Goal: Task Accomplishment & Management: Manage account settings

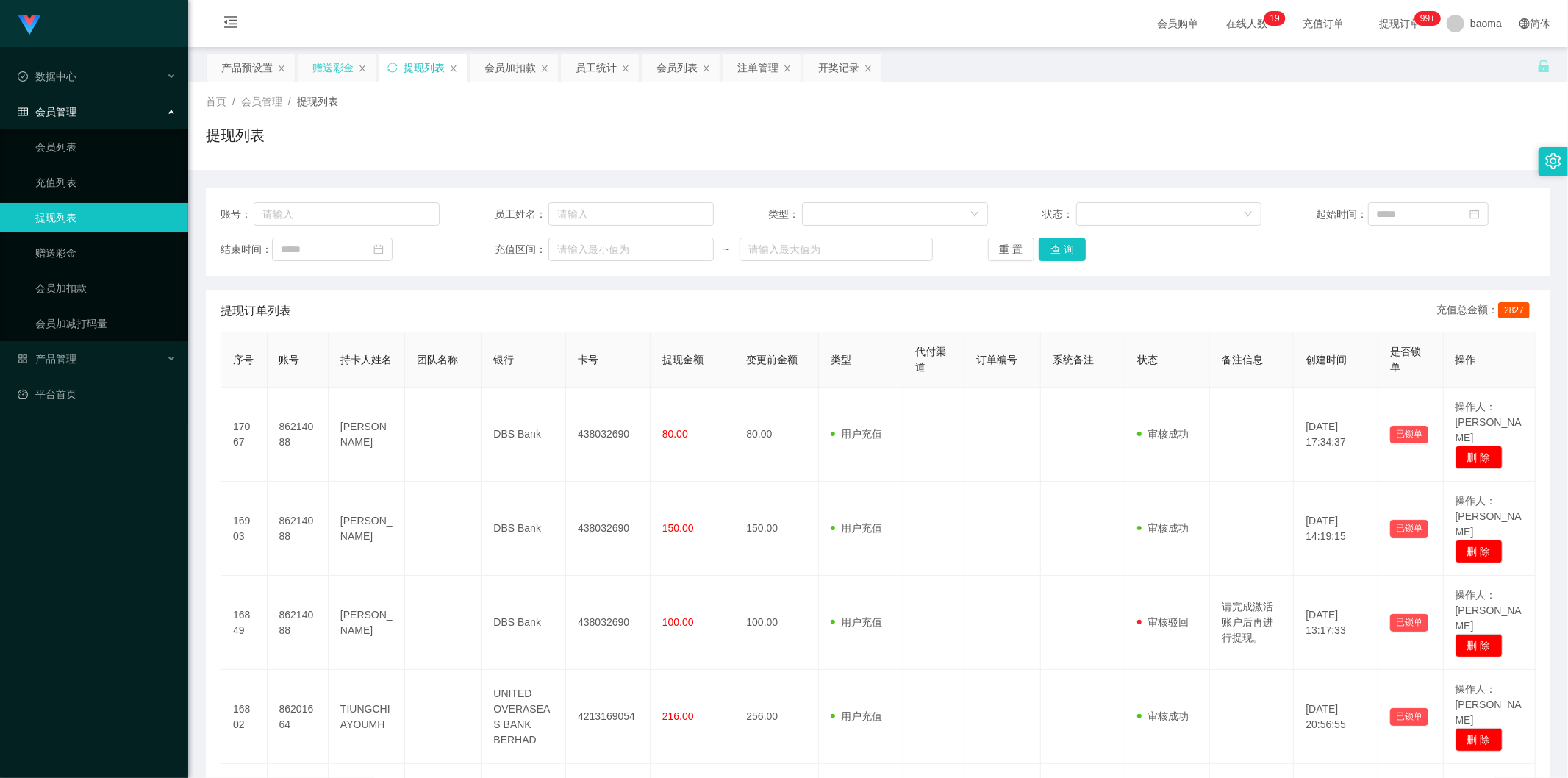
click at [340, 61] on div "赠送彩金" at bounding box center [333, 68] width 41 height 28
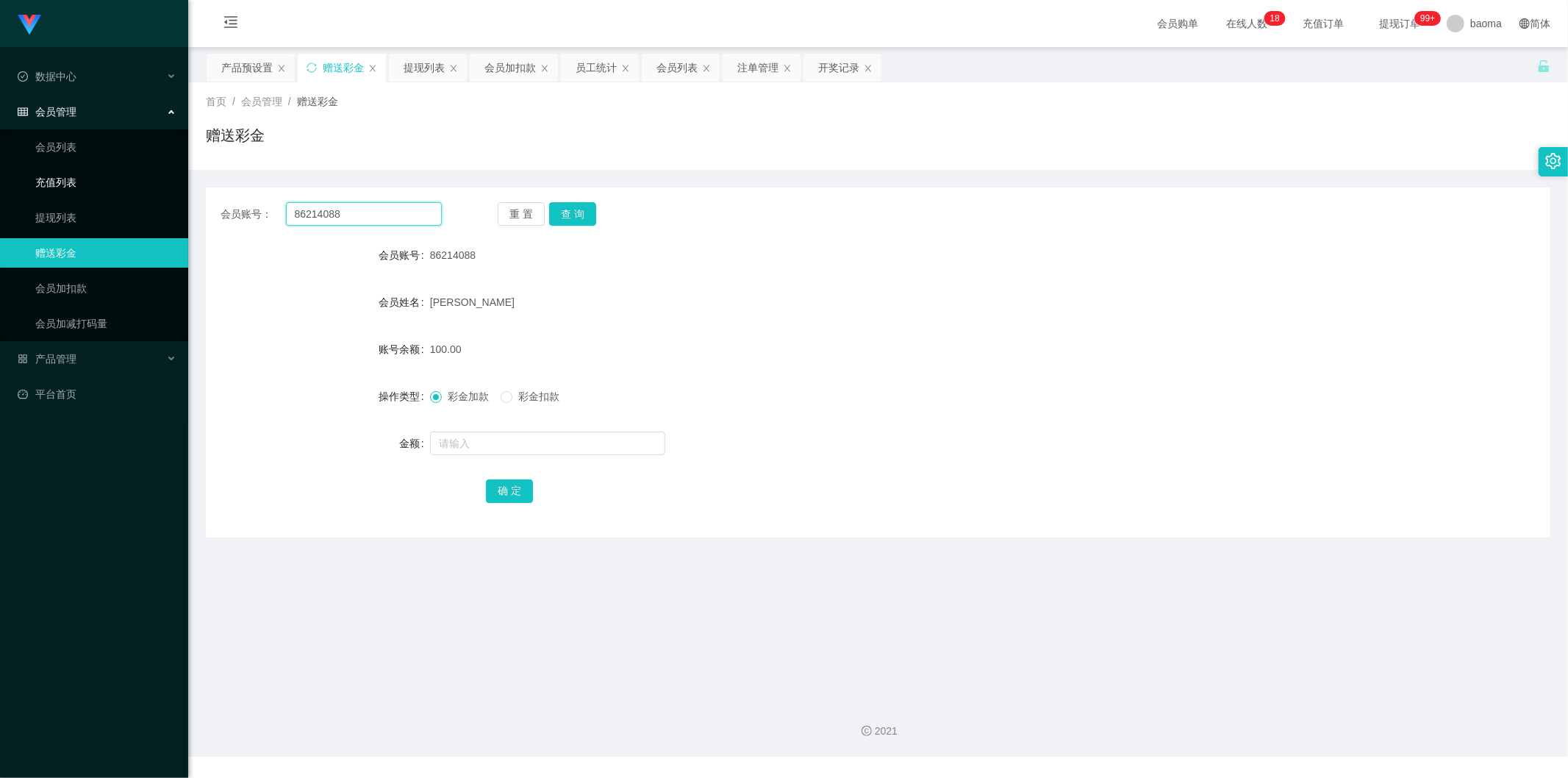
drag, startPoint x: 384, startPoint y: 218, endPoint x: 172, endPoint y: 181, distance: 215.2
click at [172, 182] on section "Jingdong工作台代理端 数据中心 会员管理 会员列表 充值列表 提现列表 赠送彩金 会员加扣款 会员加减打码量 产品管理 平台首页 保存配置 重置配置 …" at bounding box center [784, 379] width 1568 height 757
drag, startPoint x: 585, startPoint y: 215, endPoint x: 567, endPoint y: 211, distance: 18.4
click at [570, 212] on button "查 询" at bounding box center [573, 214] width 47 height 23
click at [472, 442] on input "text" at bounding box center [548, 443] width 235 height 23
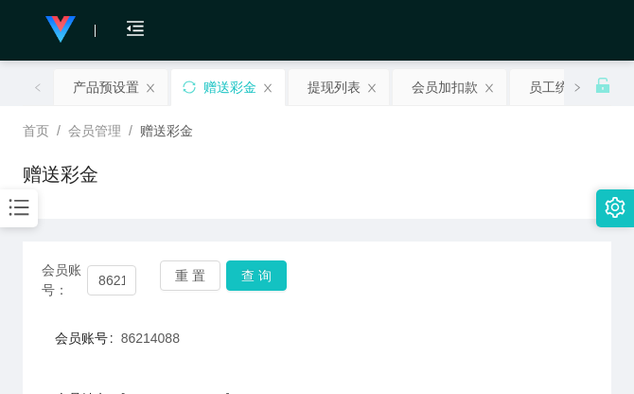
click at [438, 163] on div "赠送彩金" at bounding box center [317, 182] width 589 height 44
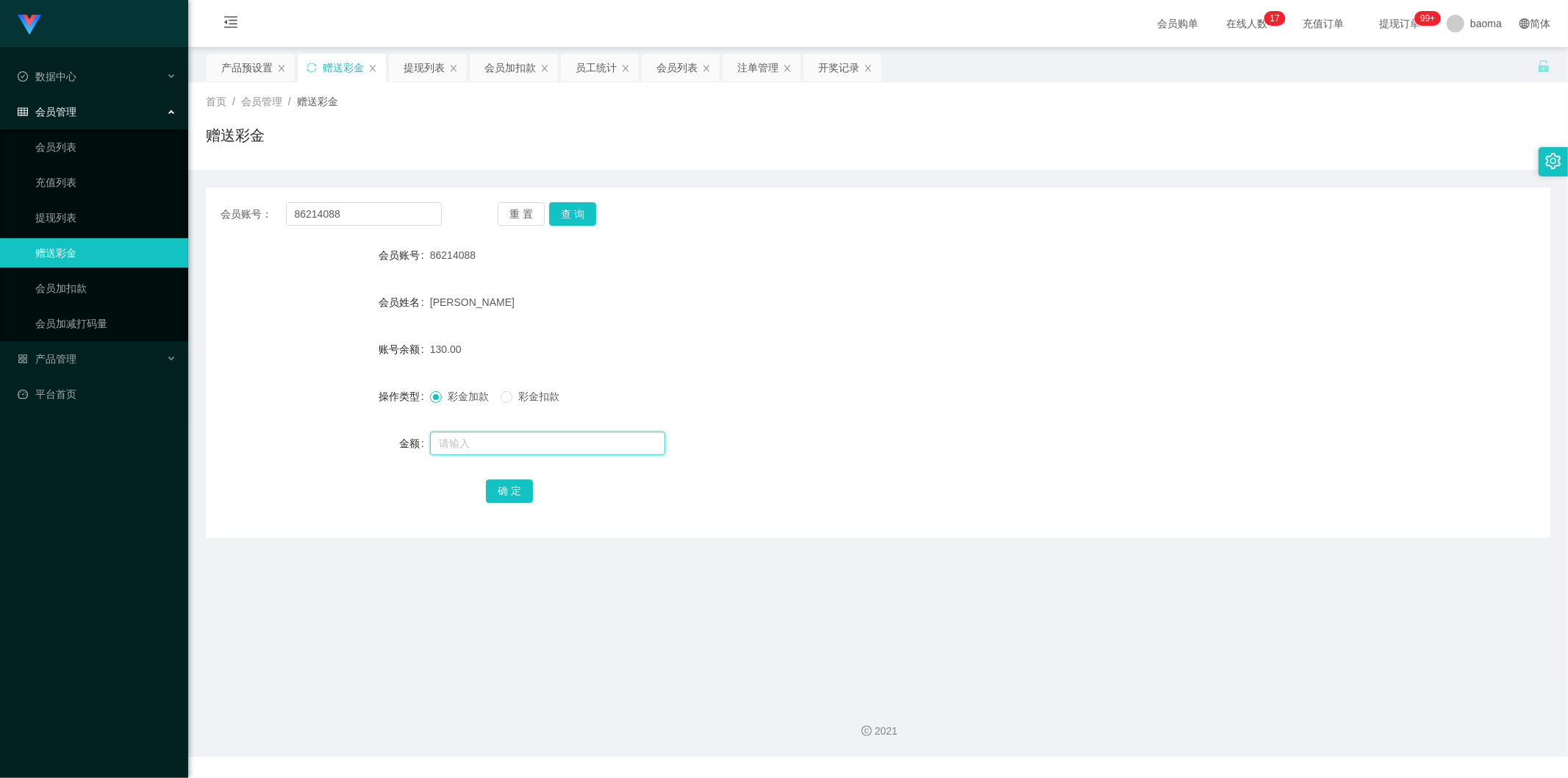
click at [463, 445] on input "text" at bounding box center [548, 443] width 235 height 23
type input "72"
click at [497, 491] on button "确 定" at bounding box center [509, 491] width 47 height 23
drag, startPoint x: 750, startPoint y: 393, endPoint x: 754, endPoint y: 380, distance: 13.6
click at [752, 386] on div "彩金加款 彩金扣款" at bounding box center [823, 396] width 785 height 30
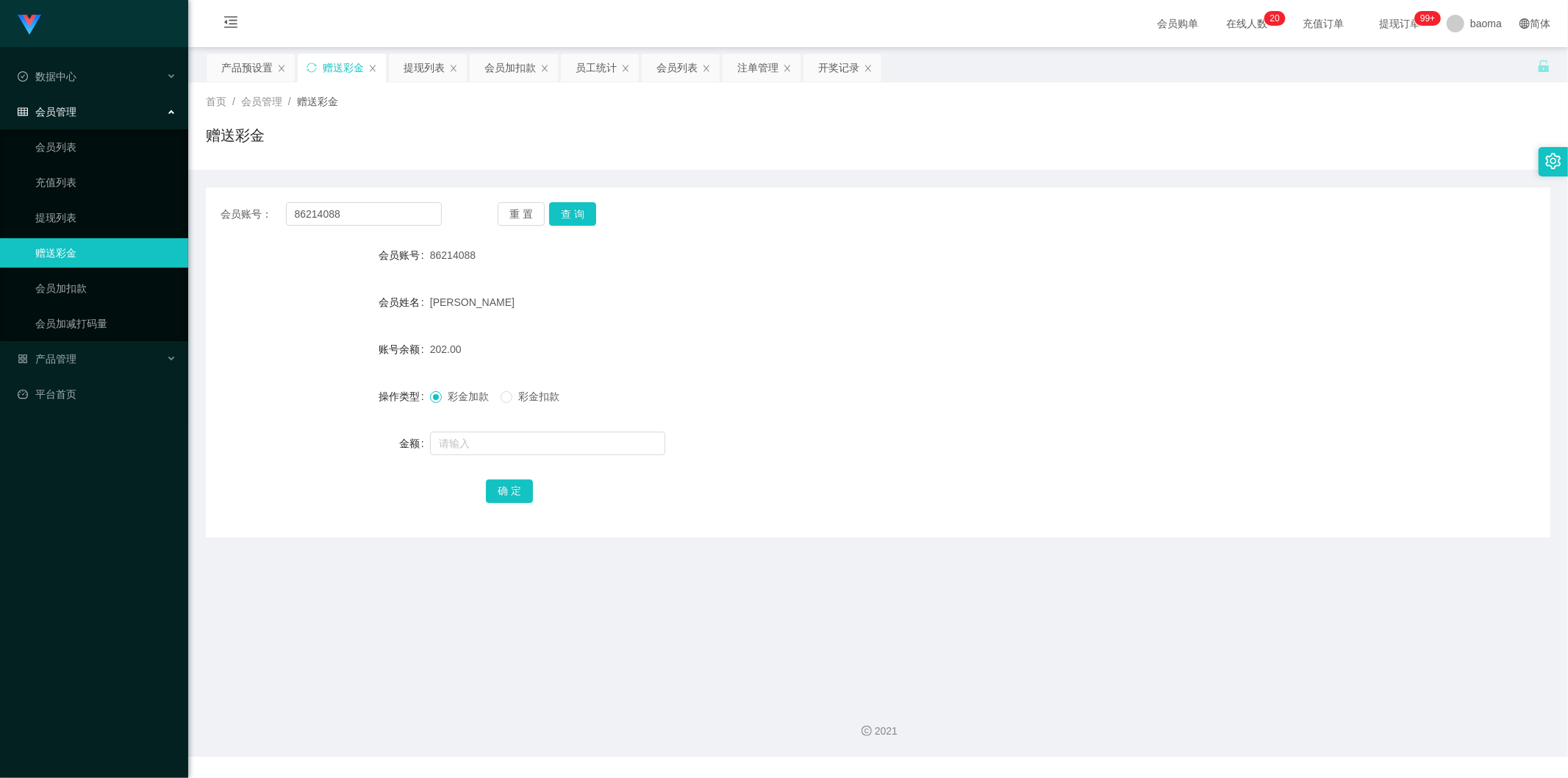
click at [511, 113] on div "首页 / 会员管理 / 赠送彩金 / 赠送彩金" at bounding box center [878, 126] width 1345 height 64
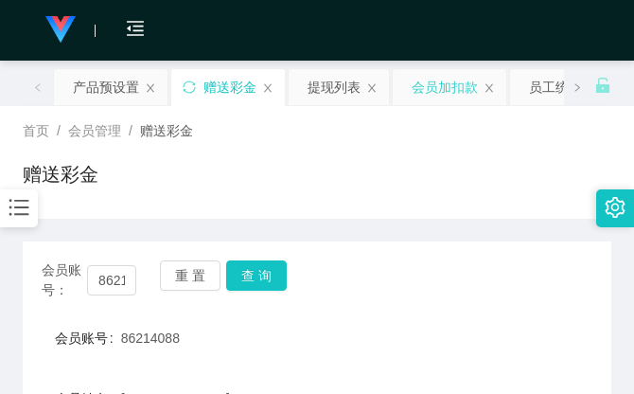
drag, startPoint x: 420, startPoint y: 153, endPoint x: 498, endPoint y: 72, distance: 112.4
click at [423, 144] on div "首页 / 会员管理 / 赠送彩金 / 赠送彩金" at bounding box center [317, 162] width 589 height 82
click at [278, 142] on div "首页 / 会员管理 / 赠送彩金 / 赠送彩金" at bounding box center [317, 162] width 589 height 82
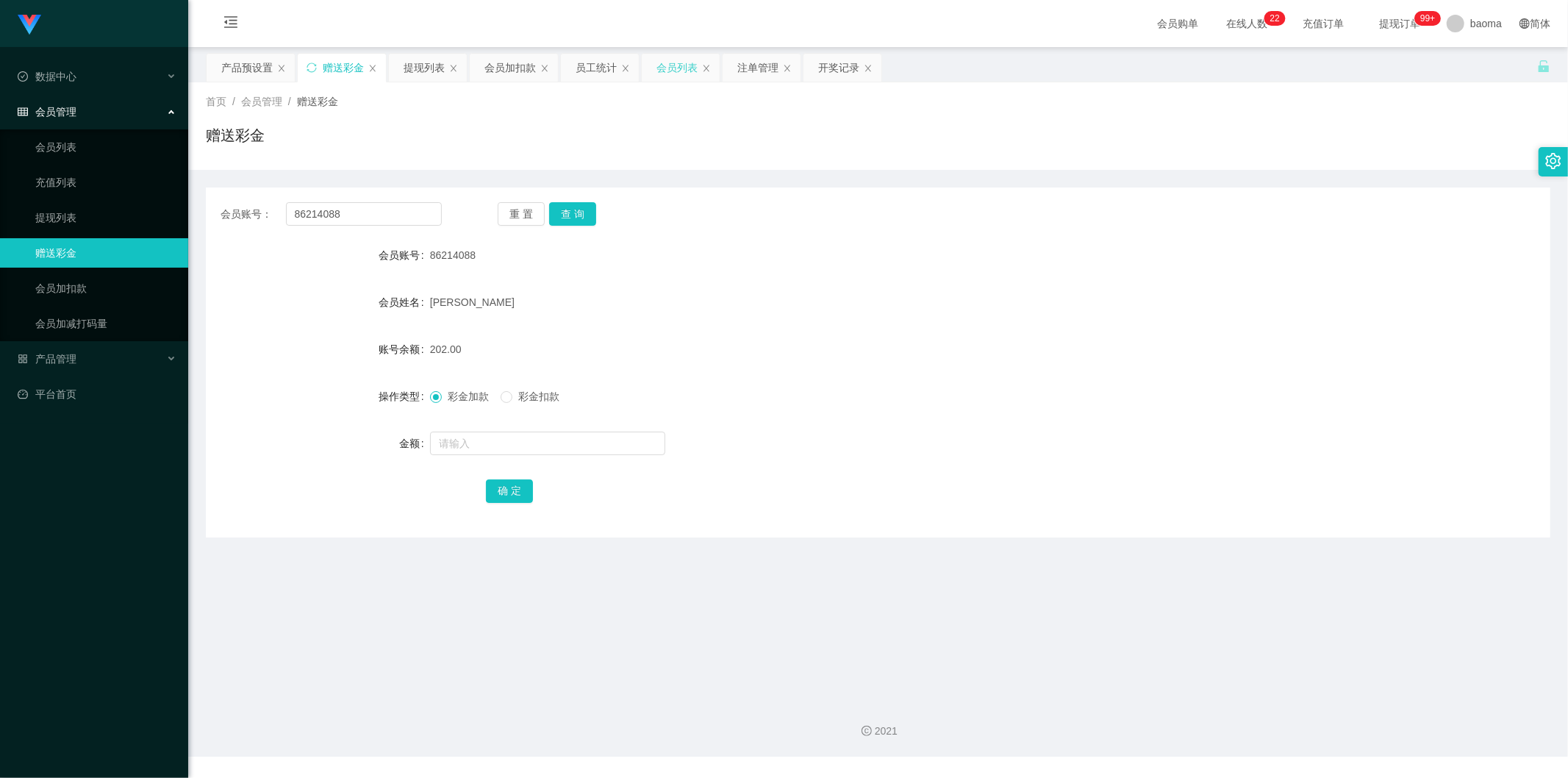
click at [670, 68] on div "会员列表" at bounding box center [677, 68] width 41 height 28
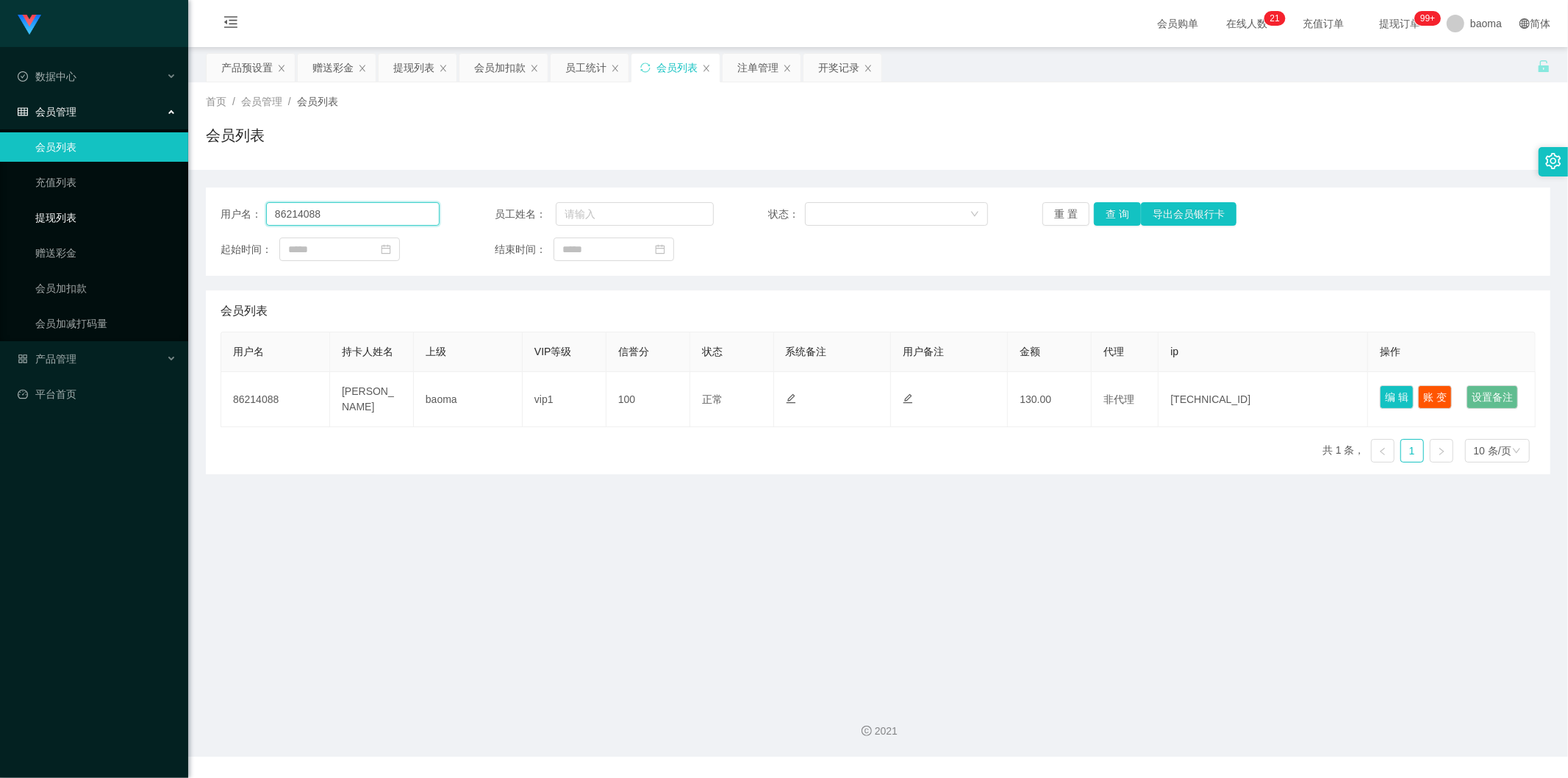
drag, startPoint x: 370, startPoint y: 213, endPoint x: 166, endPoint y: 197, distance: 204.6
click at [163, 201] on section "Jingdong工作台代理端 数据中心 会员管理 会员列表 充值列表 提现列表 赠送彩金 会员加扣款 会员加减打码量 产品管理 平台首页 保存配置 重置配置 …" at bounding box center [784, 379] width 1568 height 757
click at [1112, 208] on button "查 询" at bounding box center [1117, 214] width 47 height 23
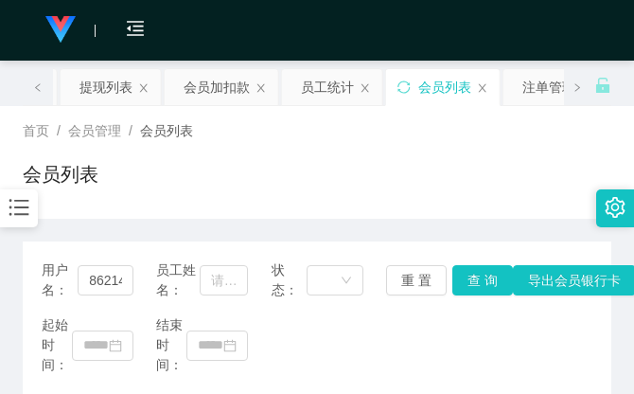
drag, startPoint x: 407, startPoint y: 168, endPoint x: 313, endPoint y: 0, distance: 192.7
click at [397, 151] on div "首页 / 会员管理 / 会员列表 / 会员列表" at bounding box center [317, 162] width 589 height 82
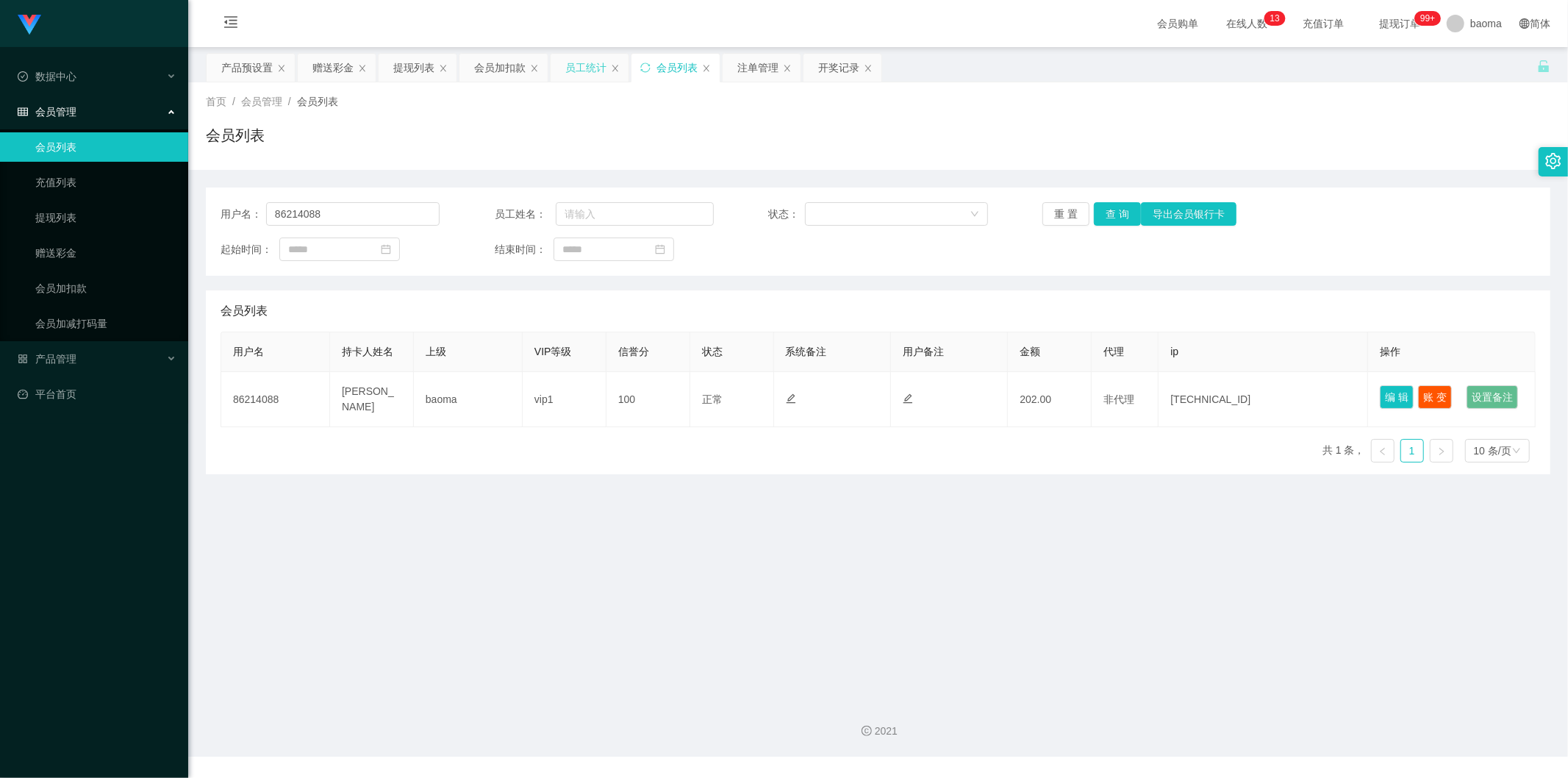
click at [399, 66] on div "提现列表" at bounding box center [413, 68] width 41 height 28
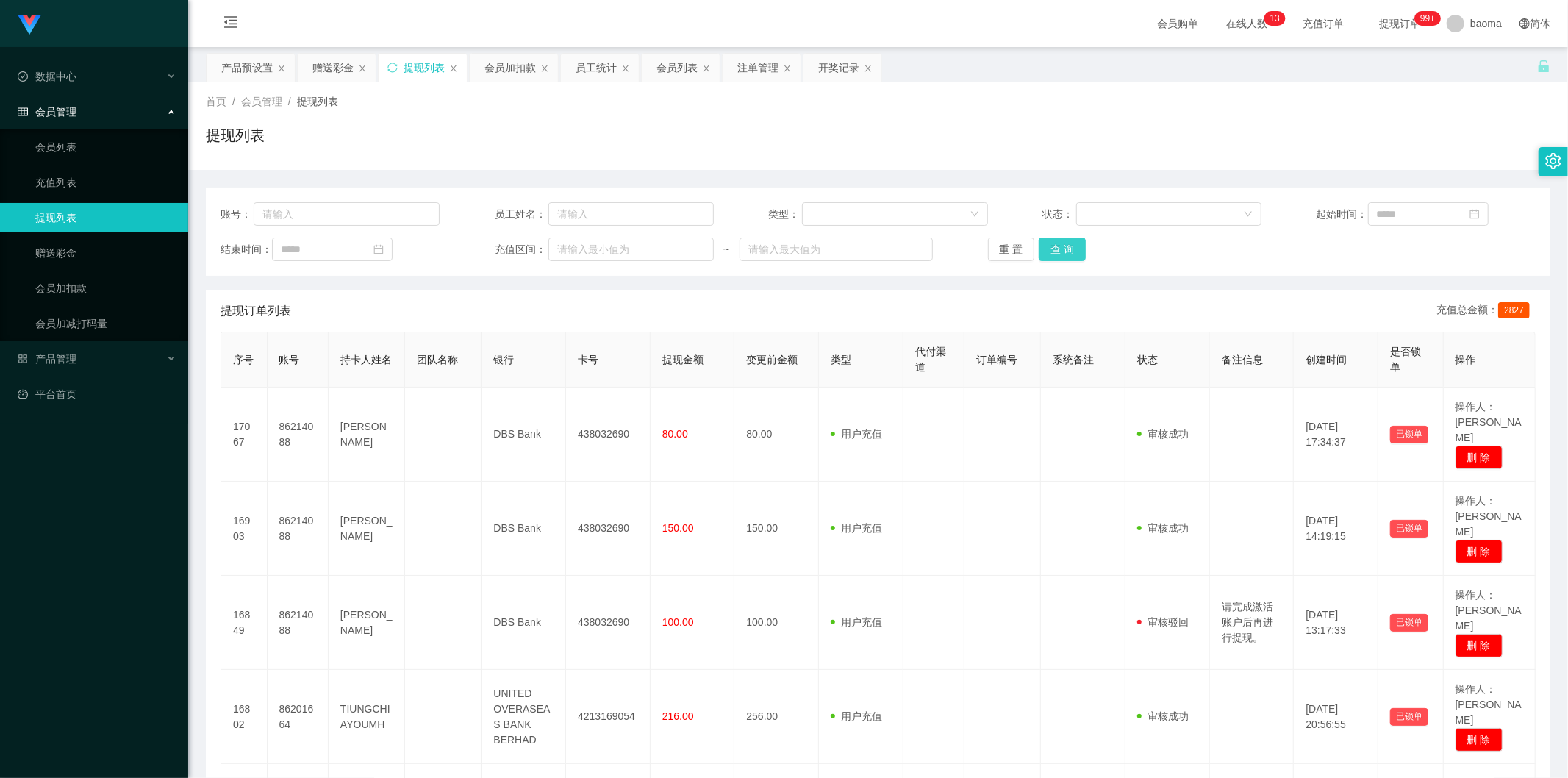
click at [1046, 253] on button "查 询" at bounding box center [1062, 249] width 47 height 23
click at [1046, 253] on div "重 置 查 询" at bounding box center [1098, 249] width 219 height 23
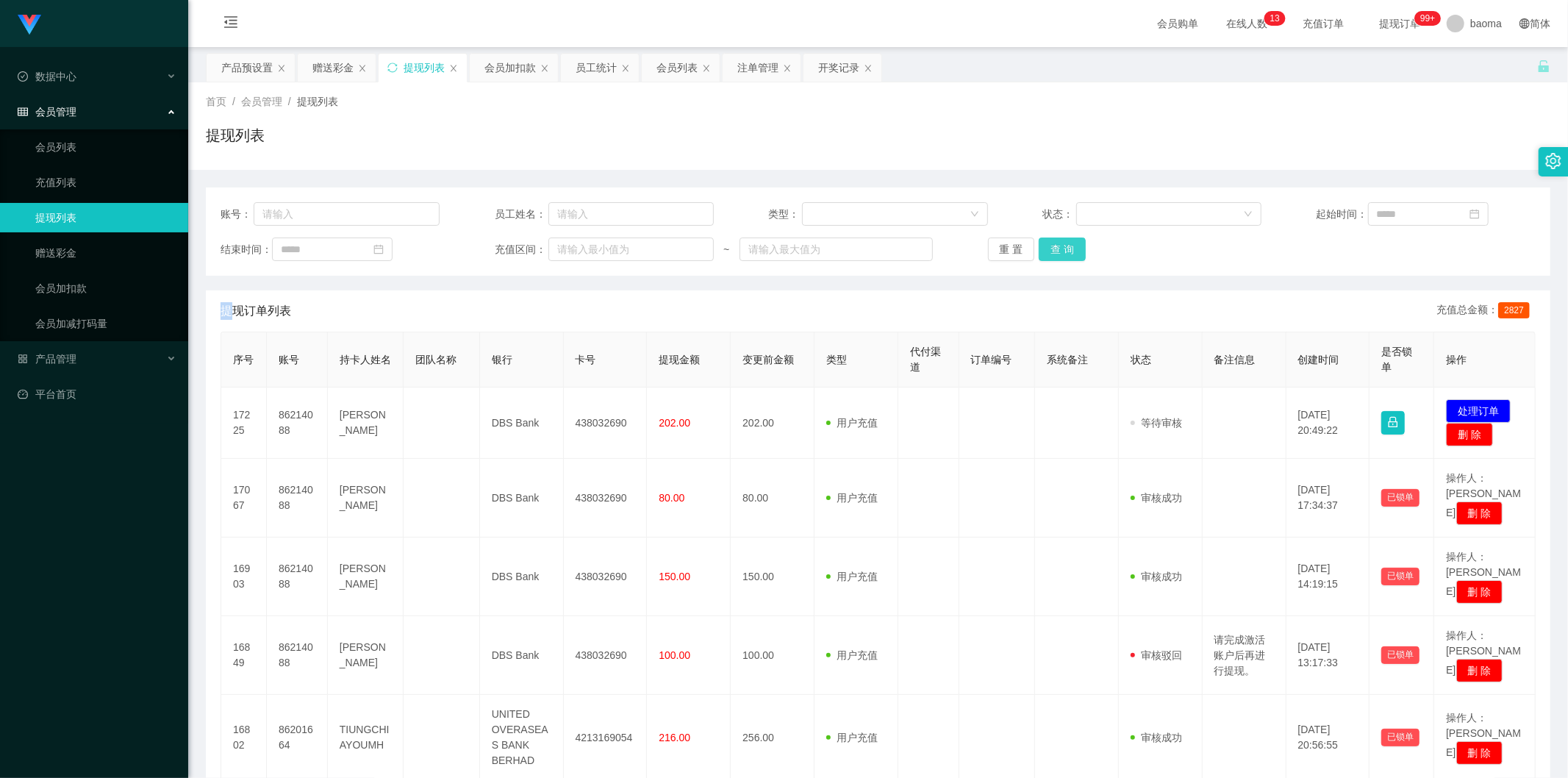
click at [1047, 253] on button "查 询" at bounding box center [1062, 249] width 47 height 23
click at [1047, 253] on div "重 置 查 询" at bounding box center [1098, 249] width 219 height 23
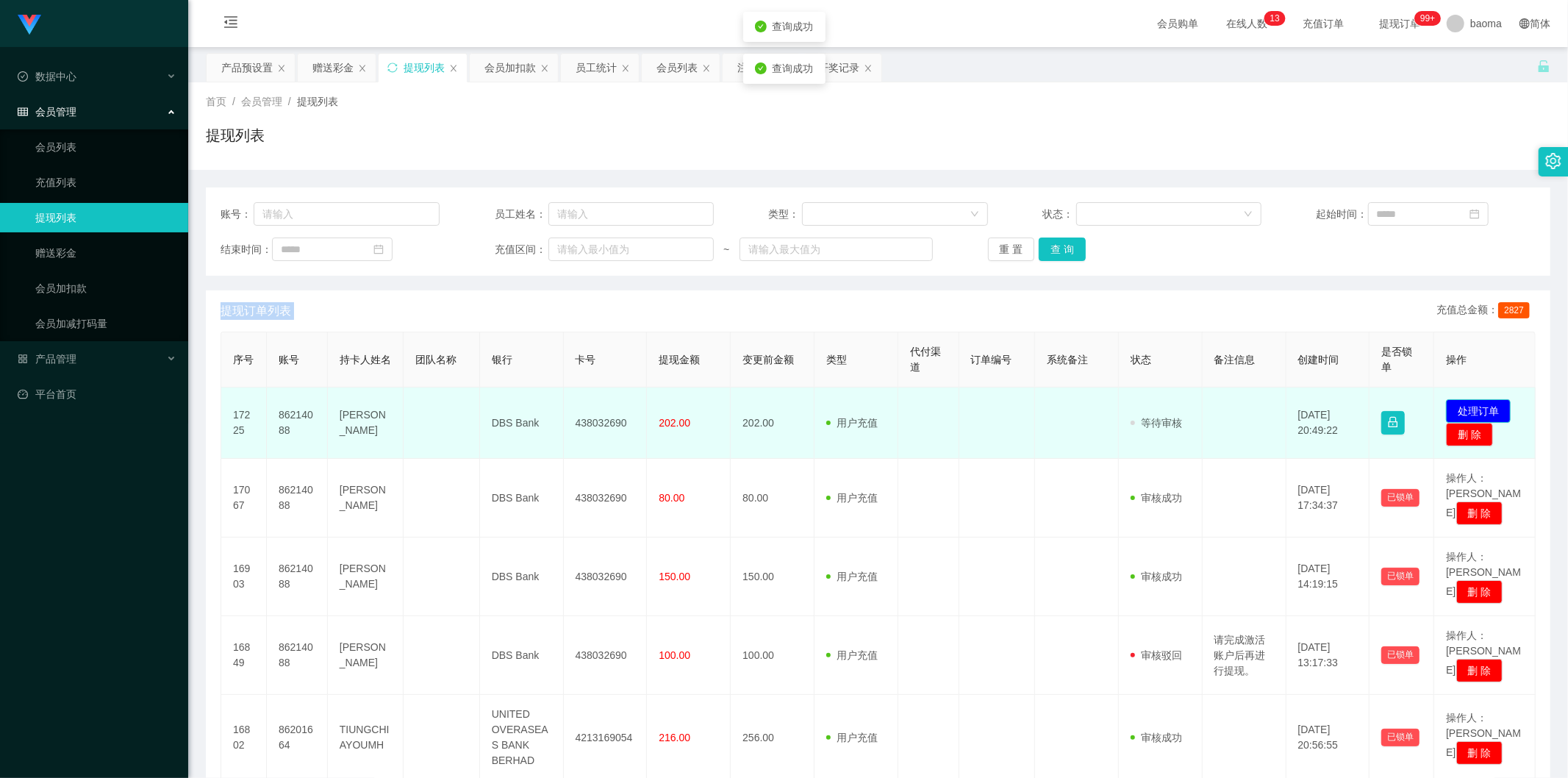
click at [1483, 408] on button "处理订单" at bounding box center [1478, 411] width 64 height 23
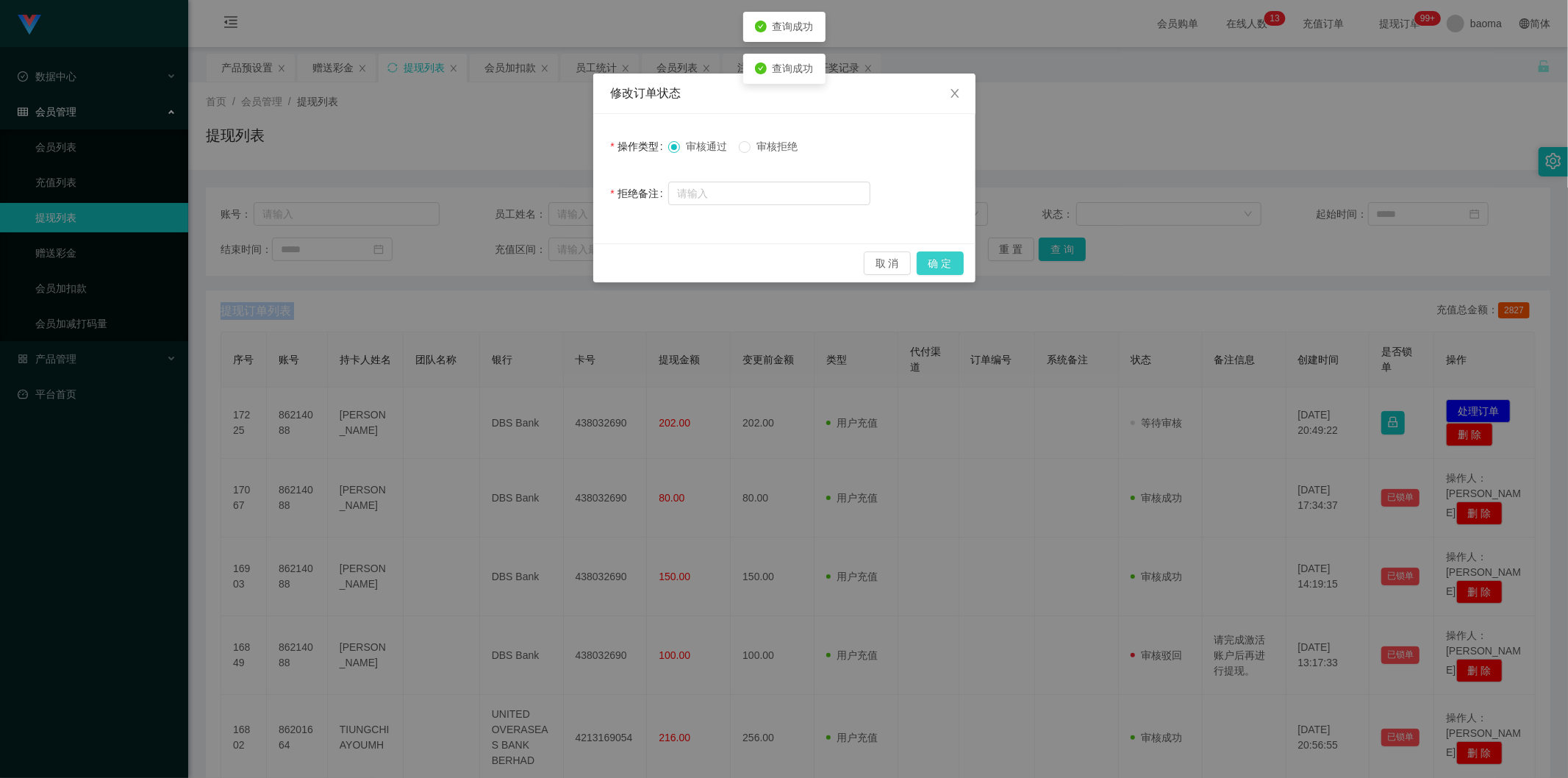
drag, startPoint x: 941, startPoint y: 261, endPoint x: 706, endPoint y: 376, distance: 261.6
click at [941, 261] on button "确 定" at bounding box center [940, 263] width 47 height 23
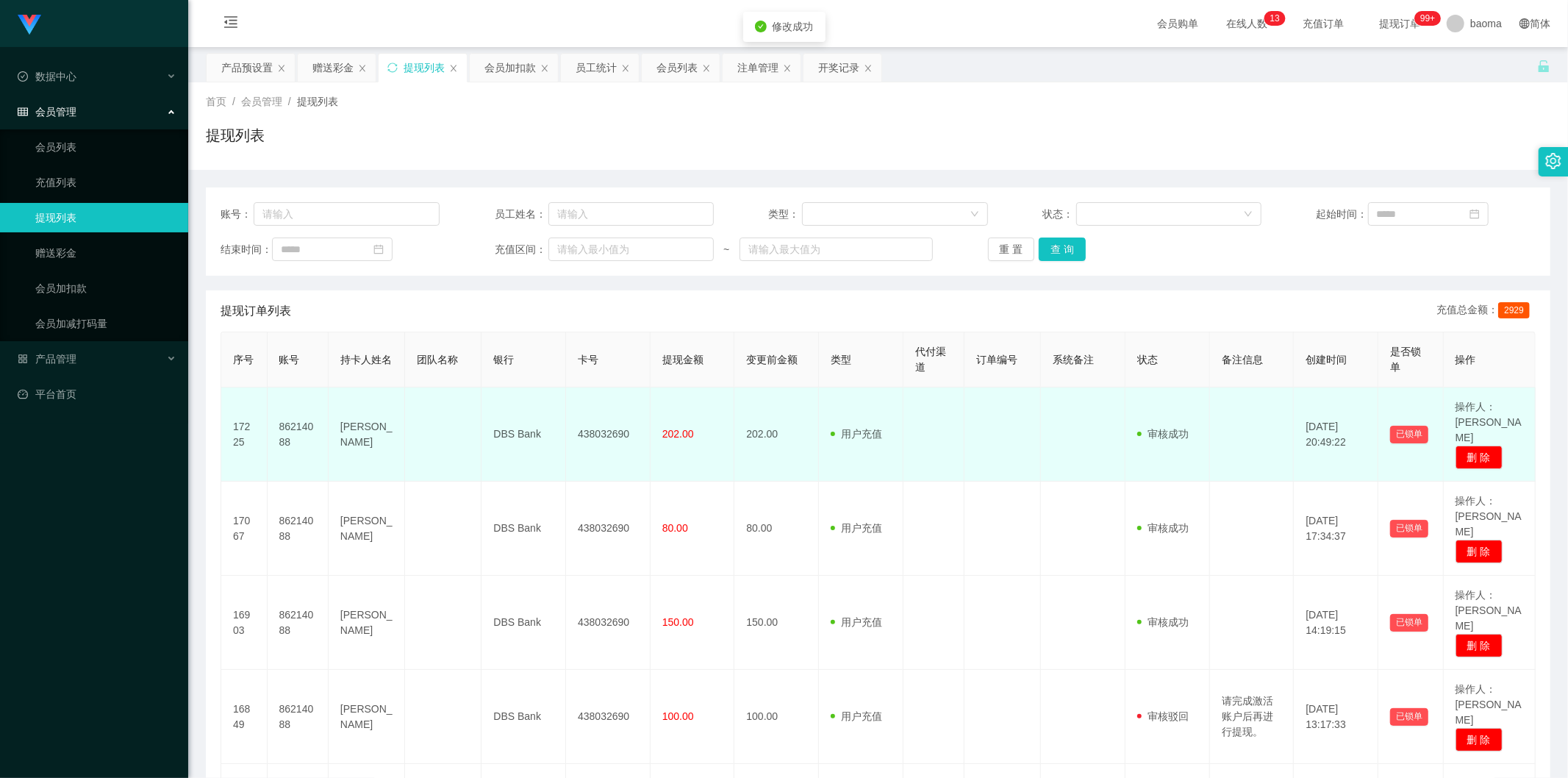
click at [598, 425] on td "438032690" at bounding box center [608, 434] width 85 height 94
copy td "438032690"
click at [601, 428] on td "438032690" at bounding box center [608, 434] width 85 height 94
drag, startPoint x: 629, startPoint y: 431, endPoint x: 568, endPoint y: 424, distance: 61.4
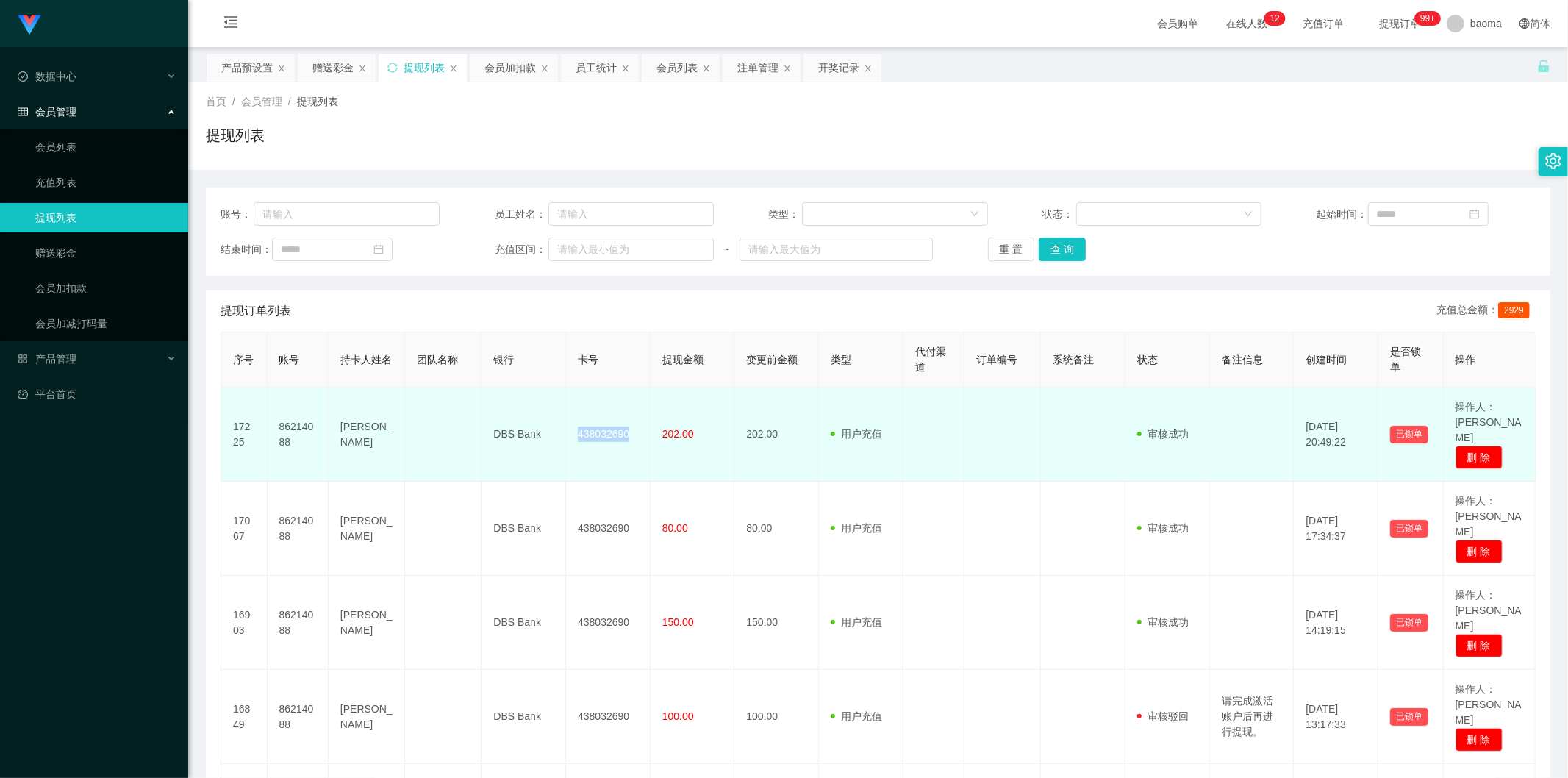
click at [568, 424] on td "438032690" at bounding box center [608, 434] width 85 height 94
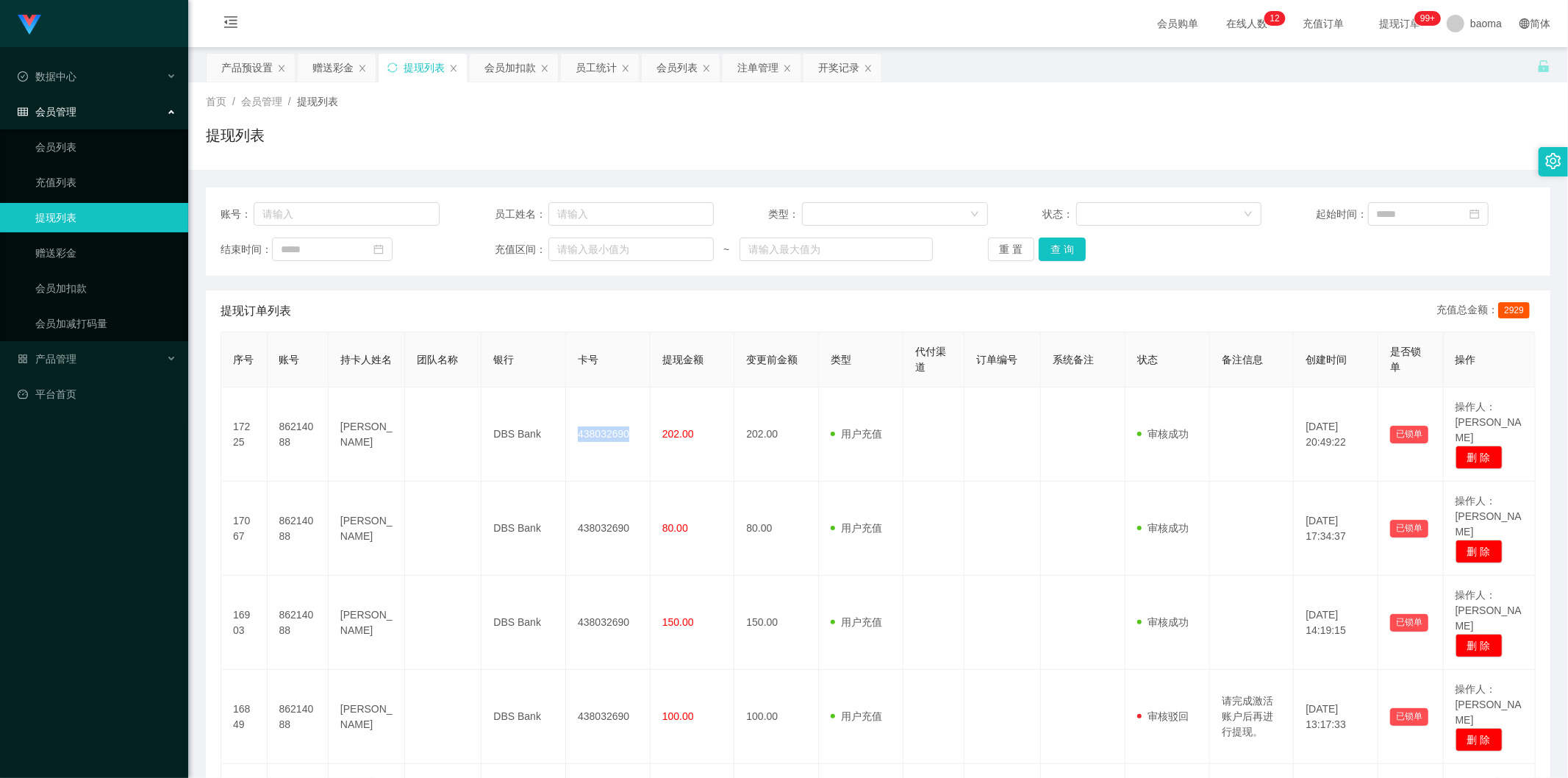
copy td "438032690"
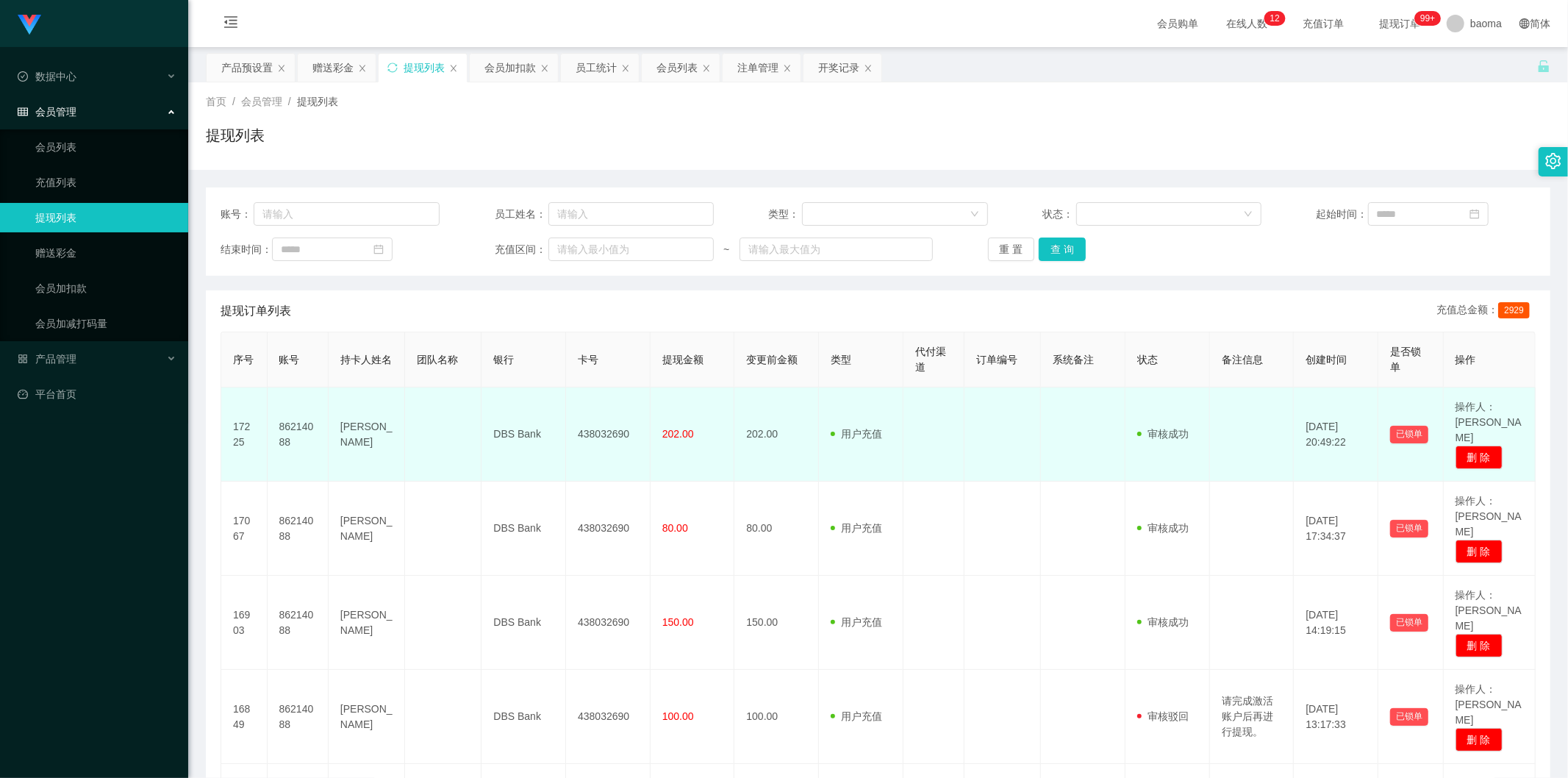
click at [293, 420] on td "86214088" at bounding box center [298, 434] width 61 height 94
click at [293, 420] on td "86214088" at bounding box center [298, 434] width 61 height 94
copy td "86214088"
click at [599, 430] on td "438032690" at bounding box center [608, 434] width 85 height 94
click at [599, 429] on td "438032690" at bounding box center [608, 434] width 85 height 94
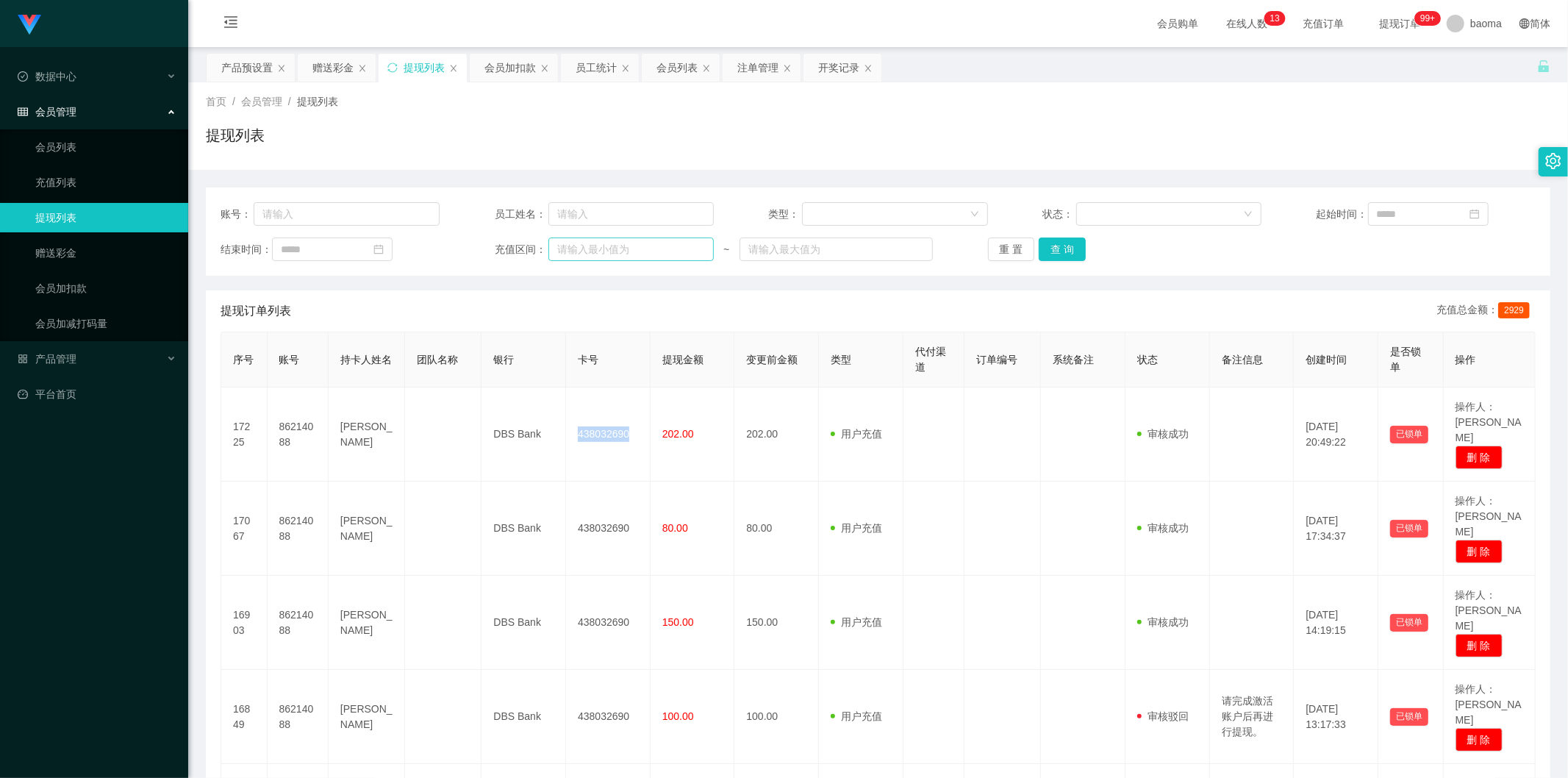
copy td "438032690"
